Goal: Task Accomplishment & Management: Complete application form

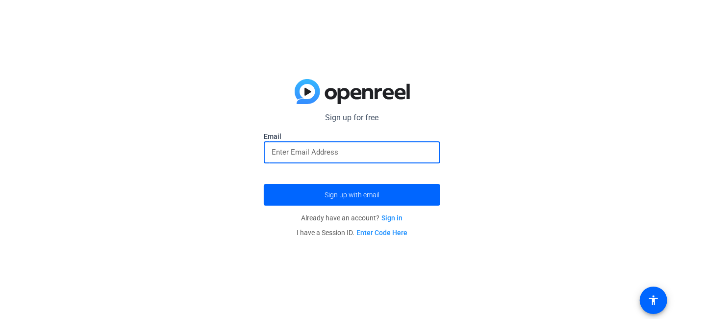
click at [333, 153] on input "email" at bounding box center [352, 152] width 161 height 12
type input "c"
type input "4"
click at [324, 156] on input "4" at bounding box center [352, 152] width 161 height 12
type input "[EMAIL_ADDRESS][DOMAIN_NAME]"
